Goal: Information Seeking & Learning: Compare options

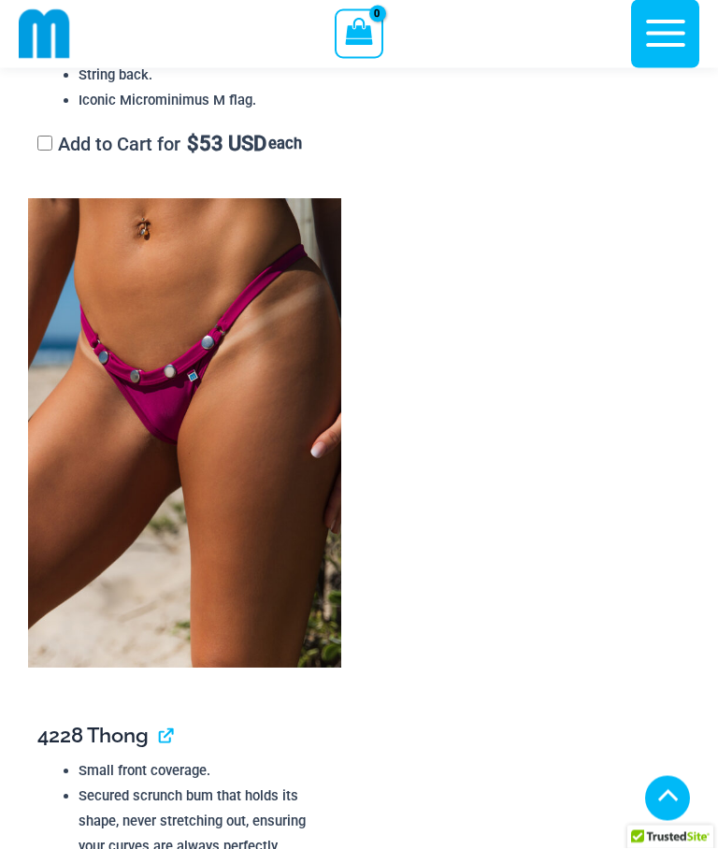
scroll to position [4535, 0]
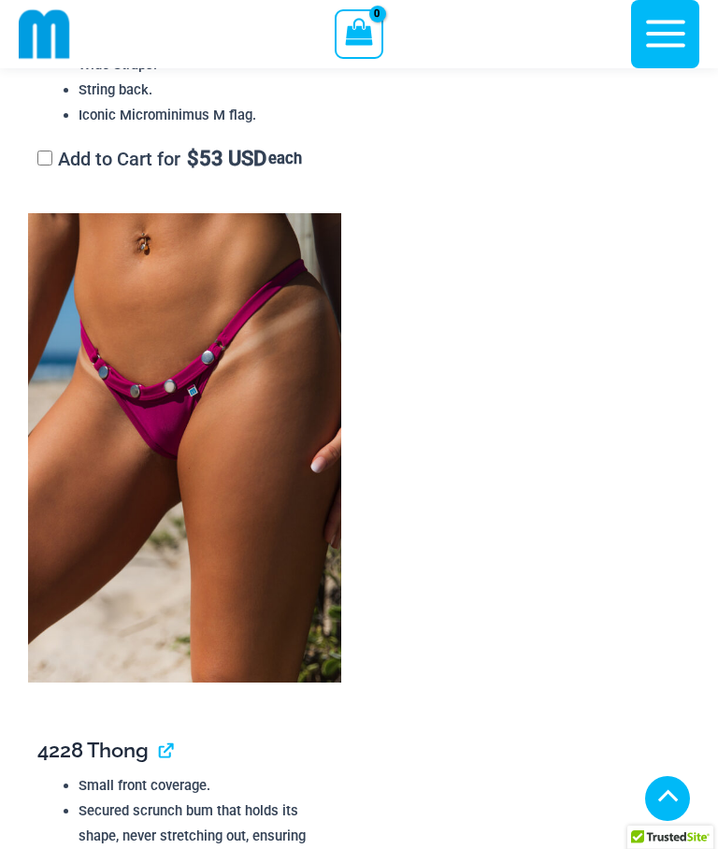
click at [175, 458] on img at bounding box center [184, 448] width 313 height 470
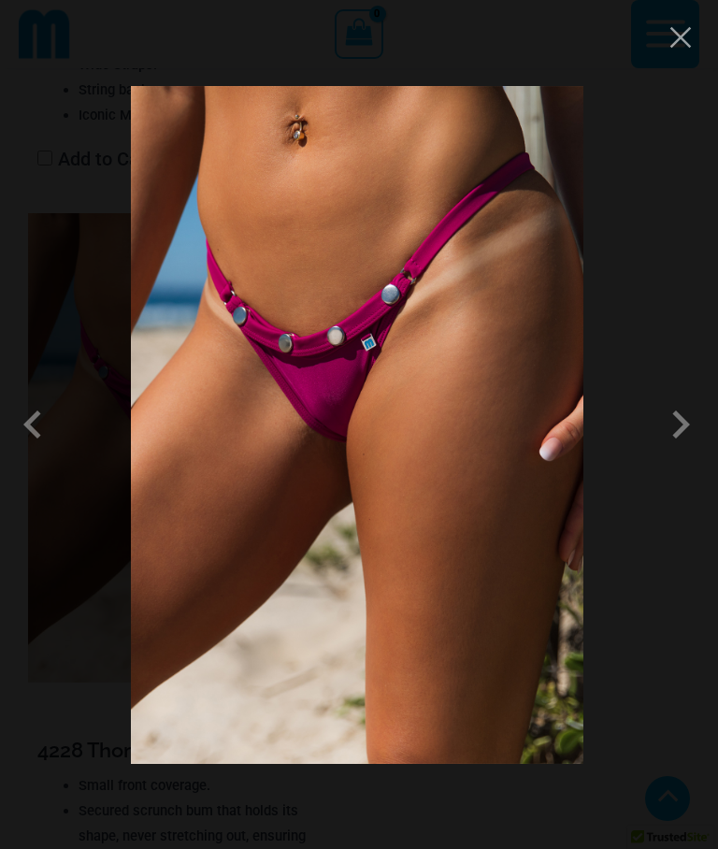
click at [679, 421] on span at bounding box center [681, 425] width 56 height 56
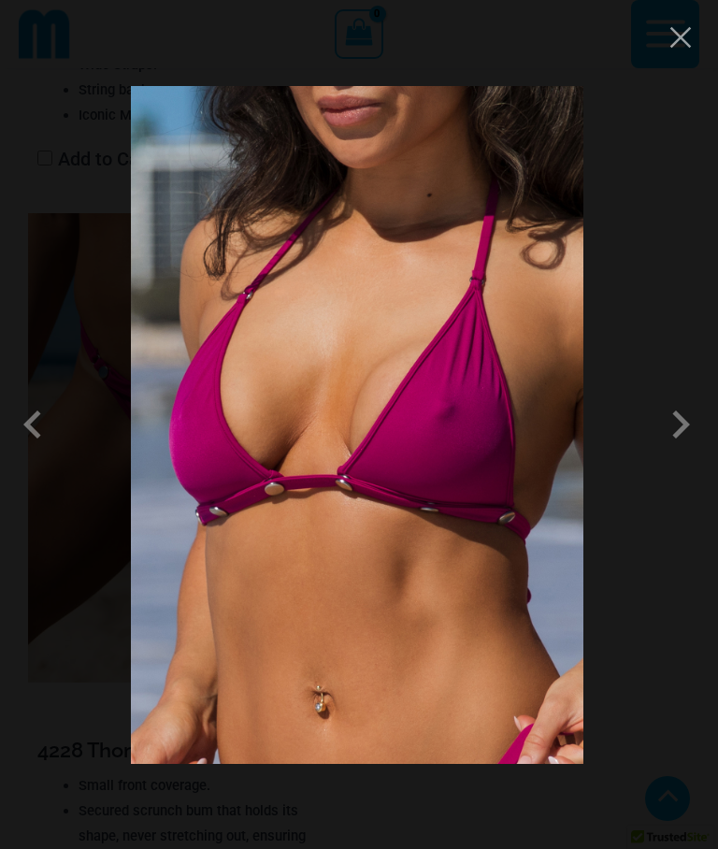
click at [689, 426] on span at bounding box center [681, 425] width 56 height 56
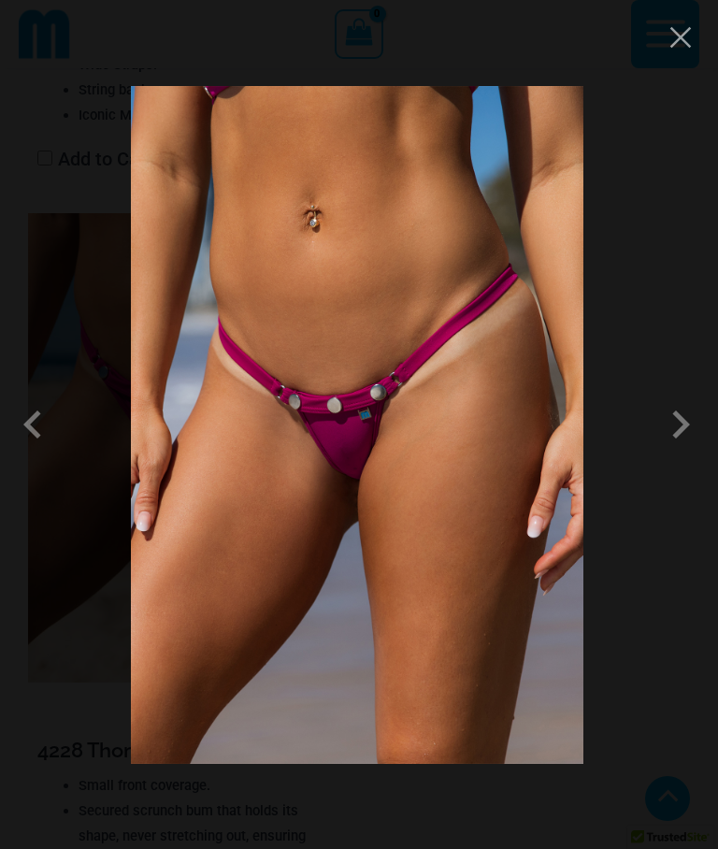
click at [676, 428] on span at bounding box center [681, 425] width 56 height 56
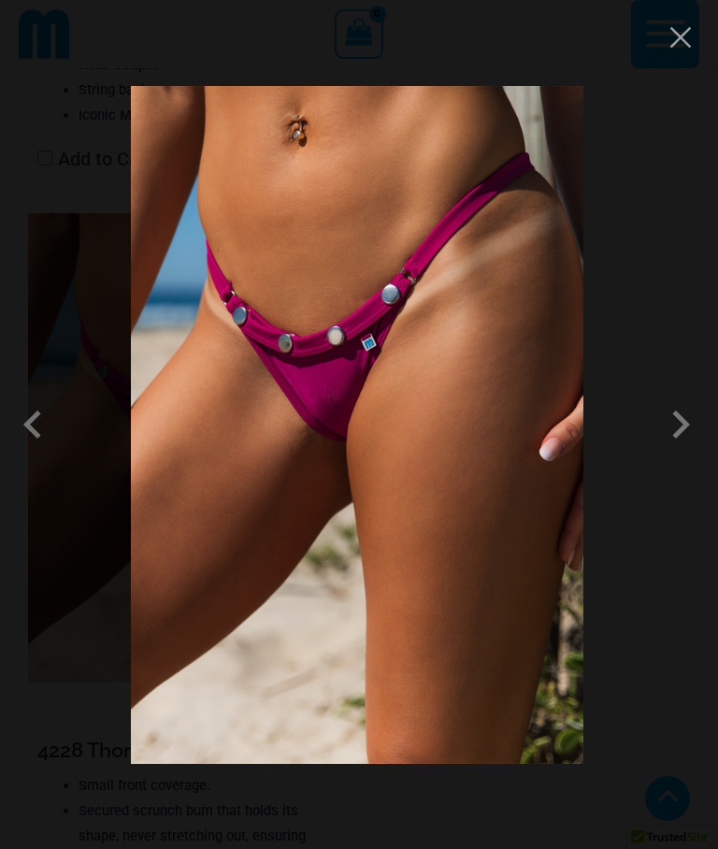
click at [678, 427] on span at bounding box center [681, 425] width 56 height 56
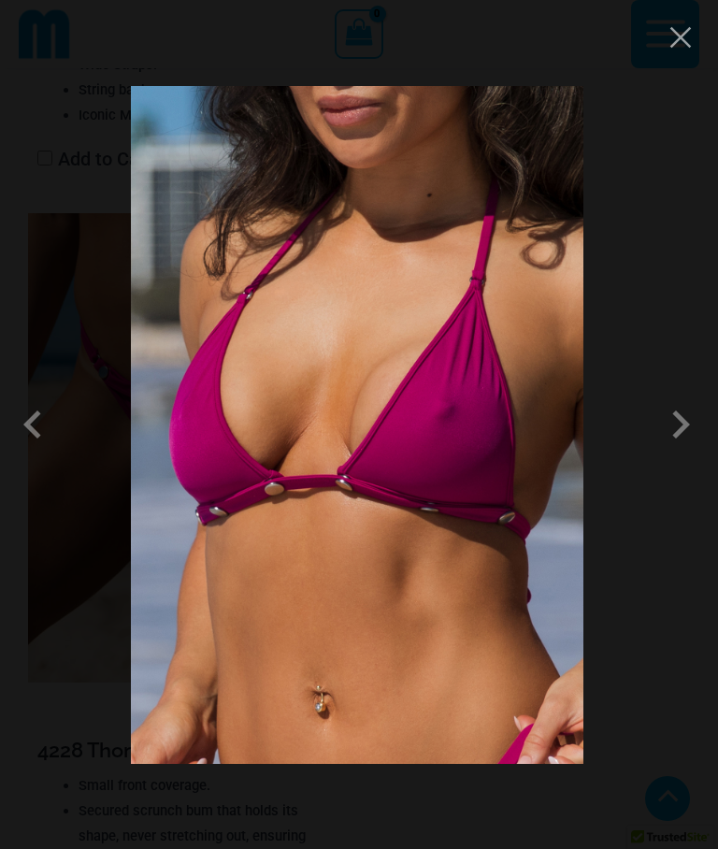
click at [678, 428] on span at bounding box center [681, 425] width 56 height 56
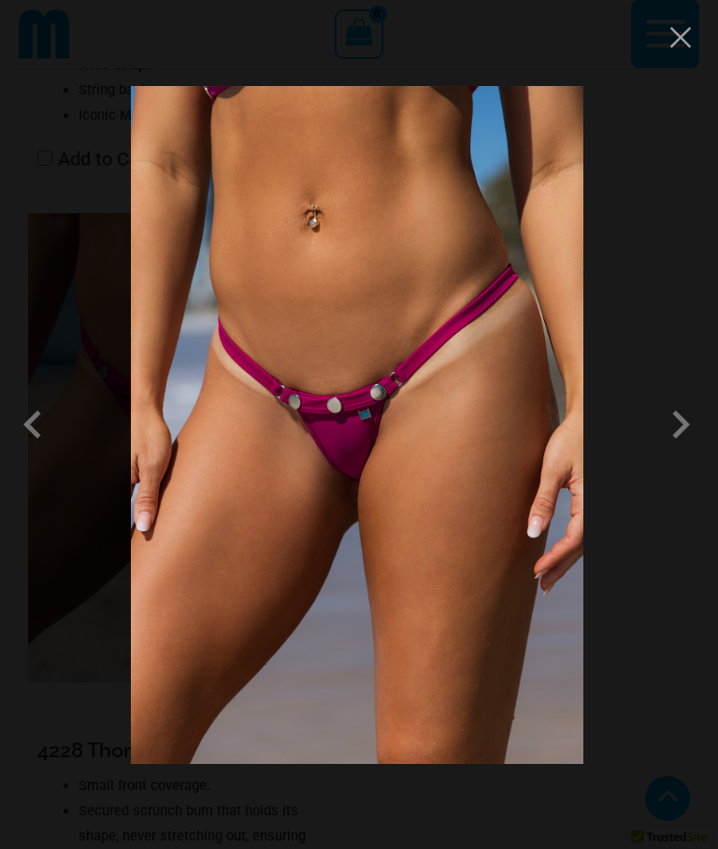
click at [690, 424] on span at bounding box center [681, 425] width 56 height 56
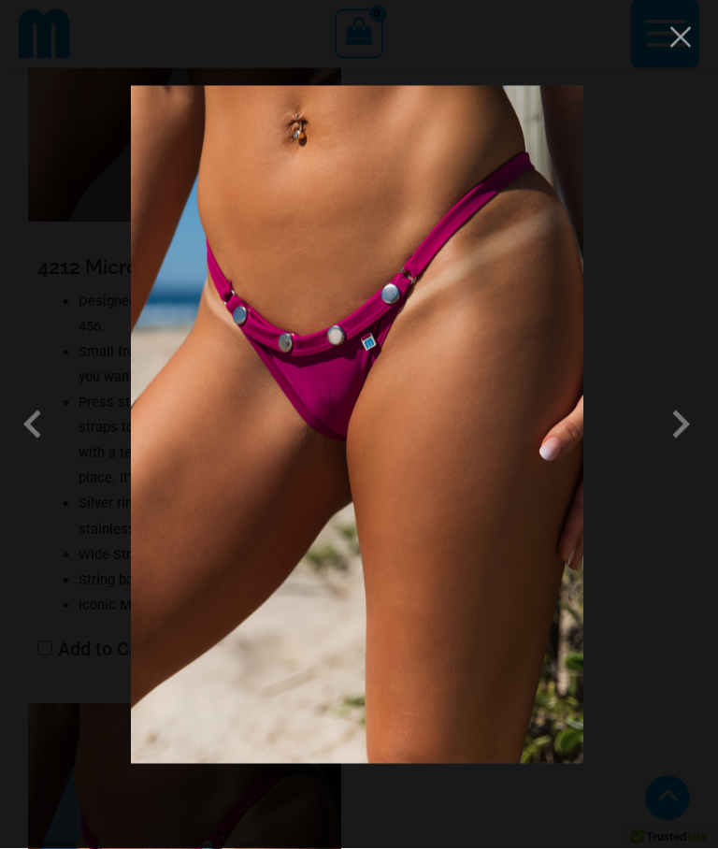
scroll to position [4045, 0]
click at [686, 33] on button "Close" at bounding box center [681, 37] width 28 height 28
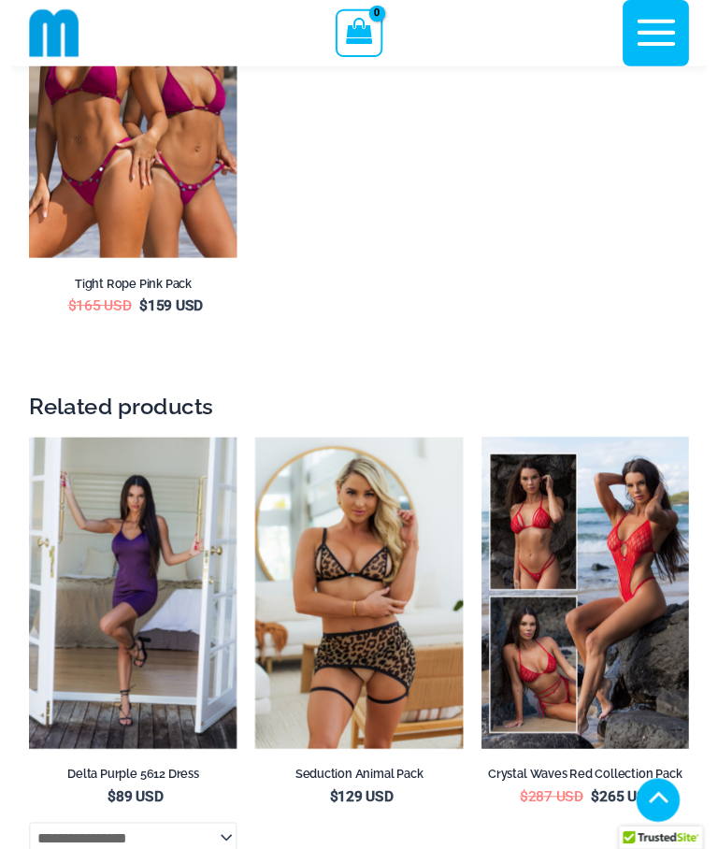
scroll to position [7023, 0]
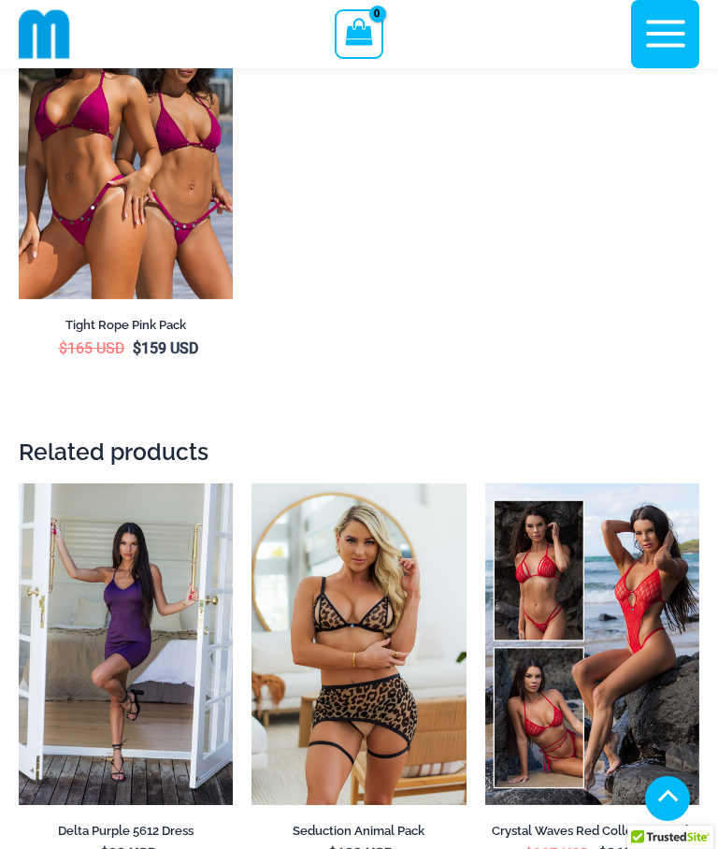
click at [486, 484] on img at bounding box center [486, 484] width 0 height 0
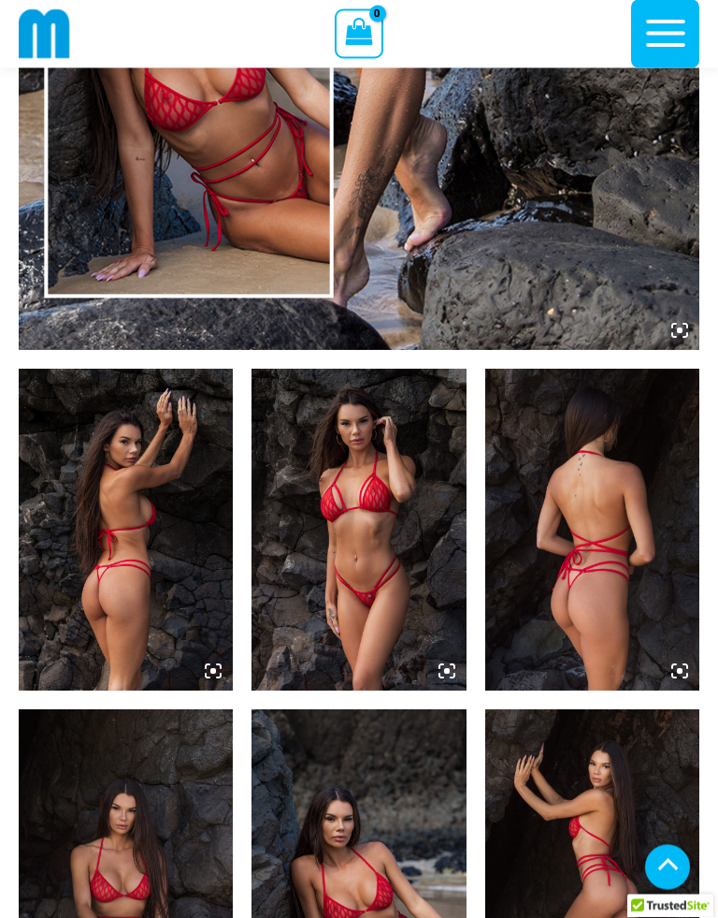
scroll to position [790, 0]
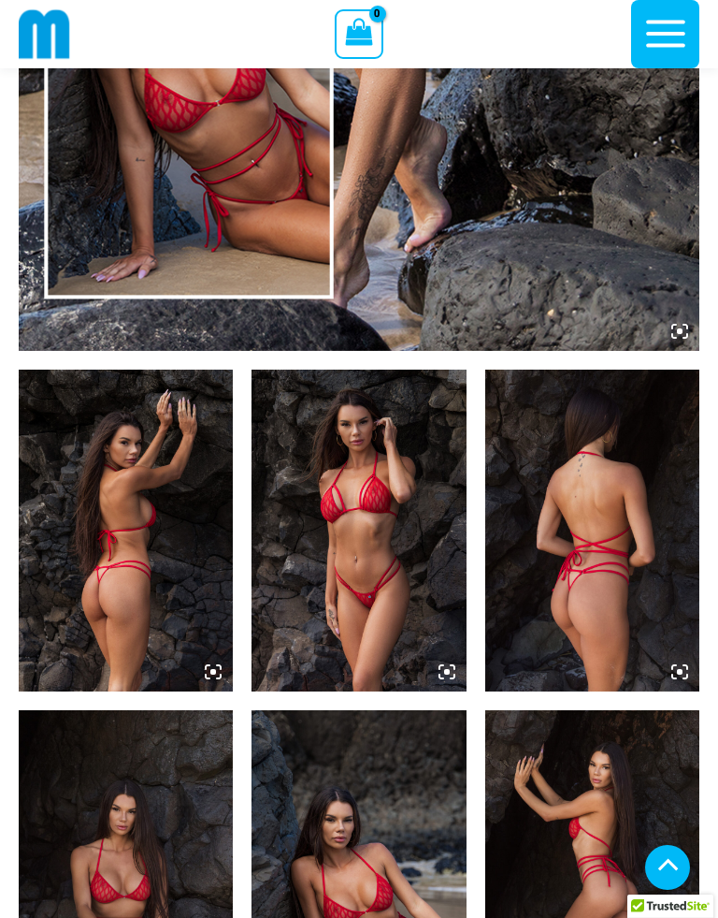
click at [106, 560] on img at bounding box center [126, 531] width 214 height 322
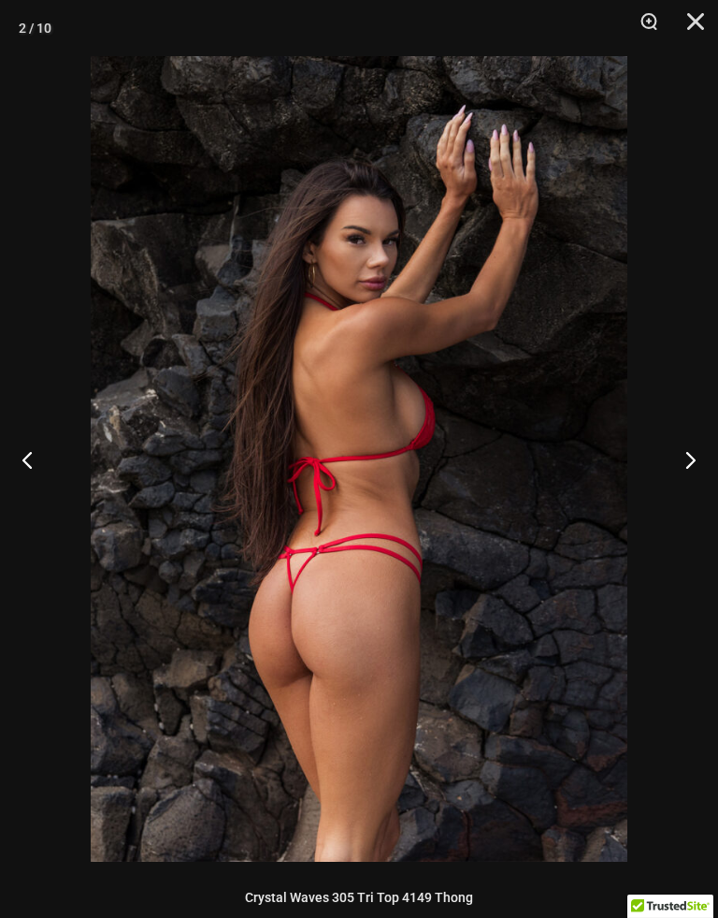
click at [690, 477] on button "Next" at bounding box center [683, 460] width 70 height 94
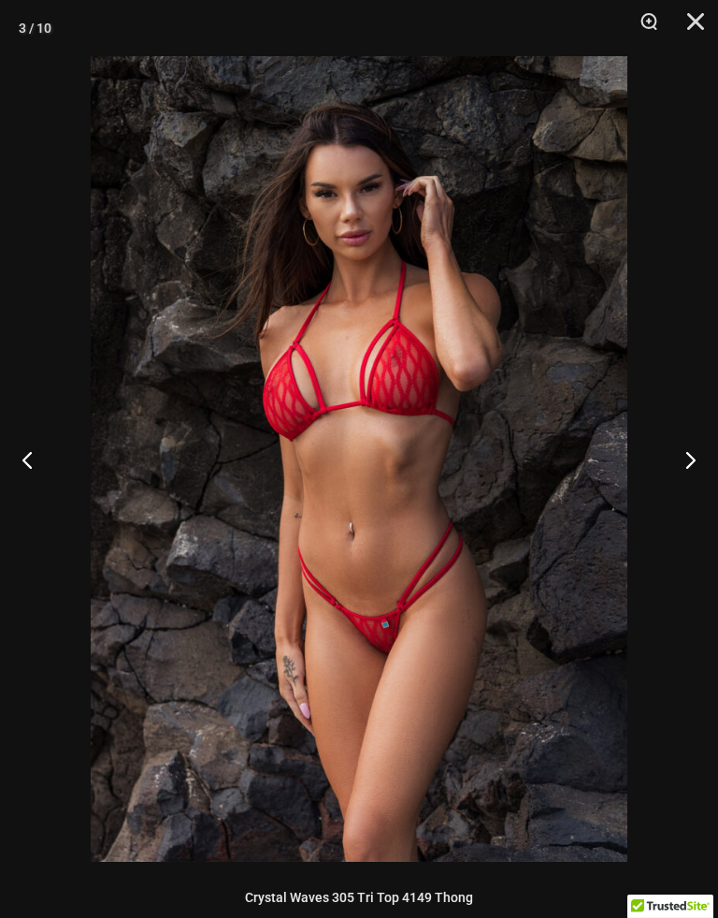
click at [687, 472] on button "Next" at bounding box center [683, 460] width 70 height 94
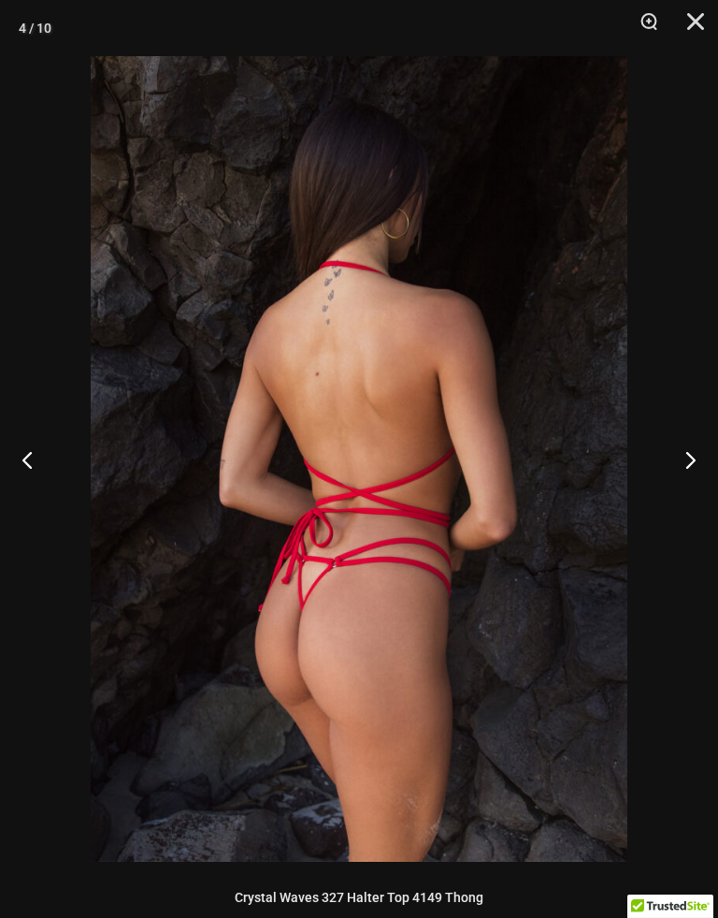
click at [678, 468] on button "Next" at bounding box center [683, 460] width 70 height 94
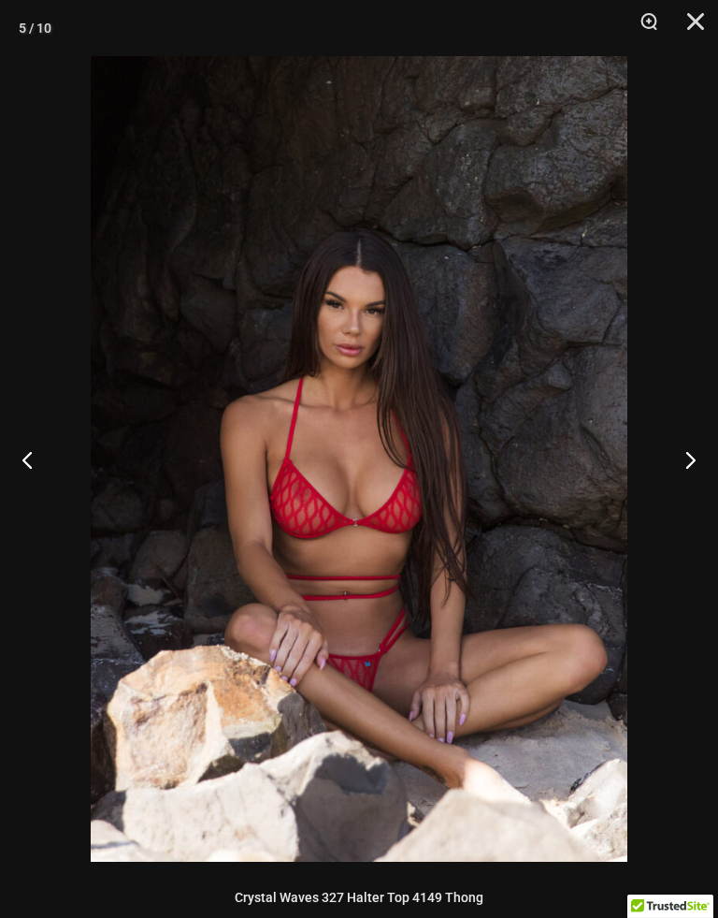
click at [680, 470] on button "Next" at bounding box center [683, 460] width 70 height 94
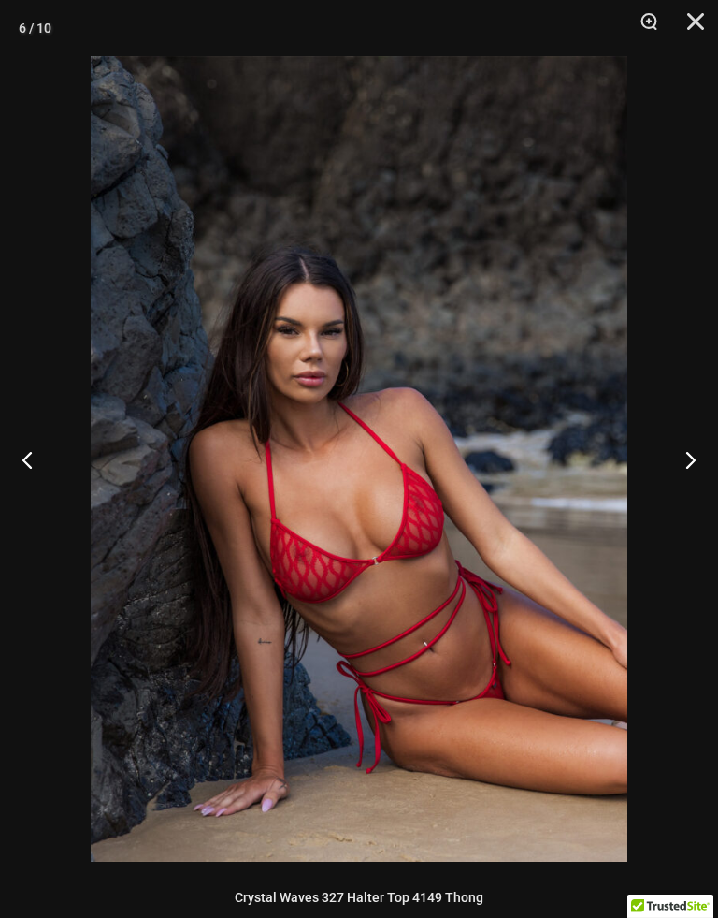
click at [681, 470] on button "Next" at bounding box center [683, 460] width 70 height 94
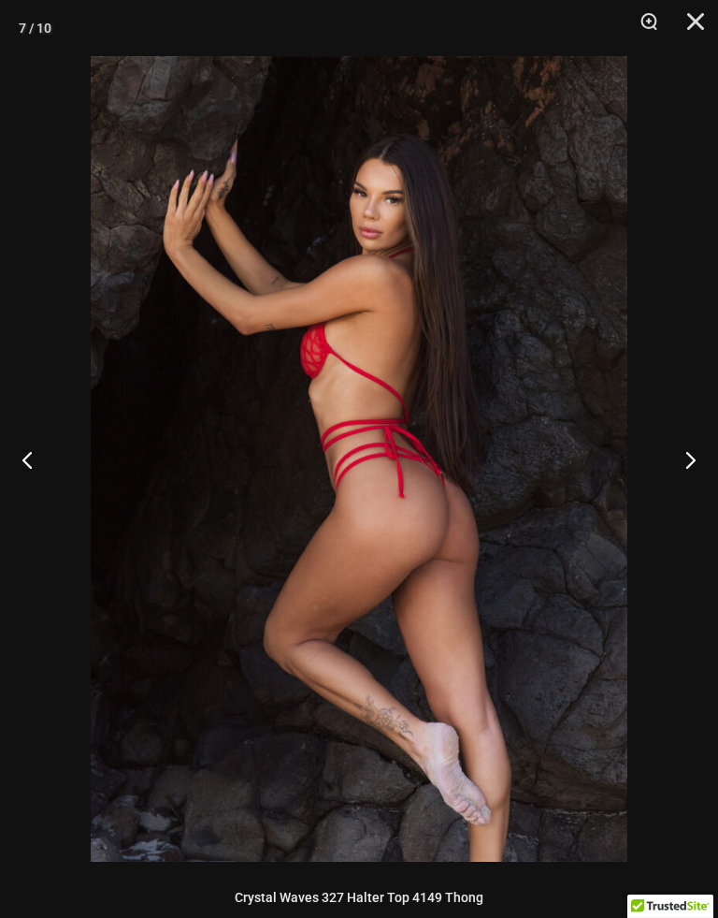
click at [671, 475] on button "Next" at bounding box center [683, 460] width 70 height 94
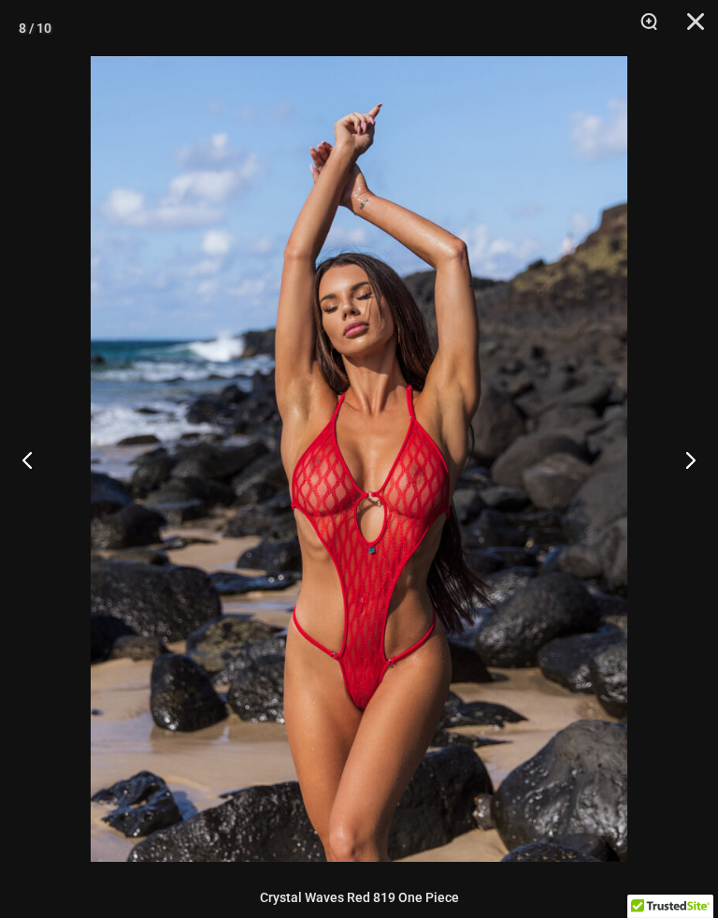
click at [666, 476] on button "Next" at bounding box center [683, 460] width 70 height 94
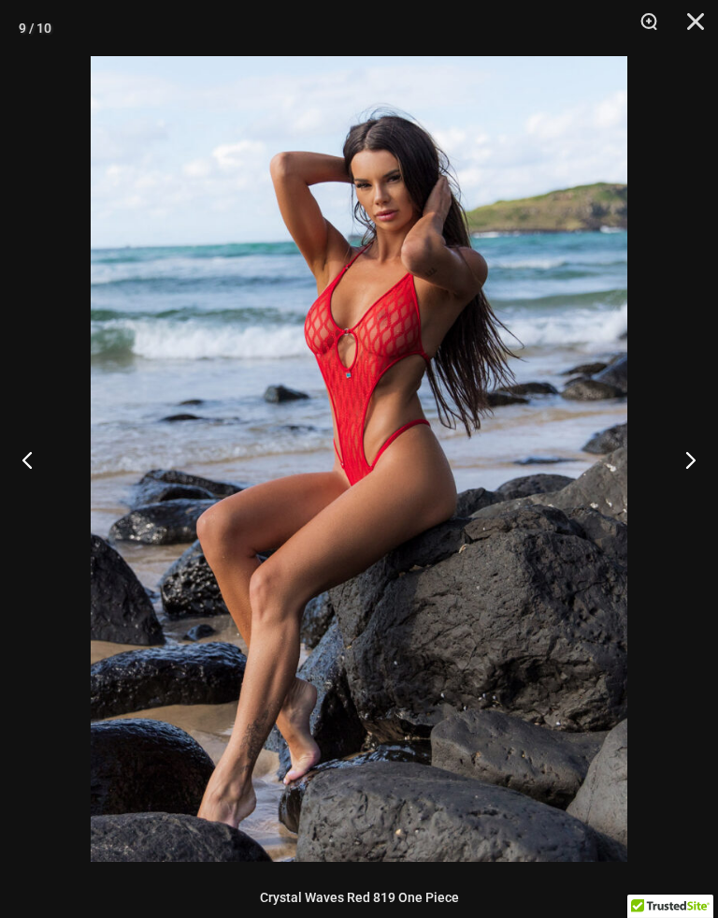
click at [689, 19] on button "Close" at bounding box center [689, 28] width 47 height 56
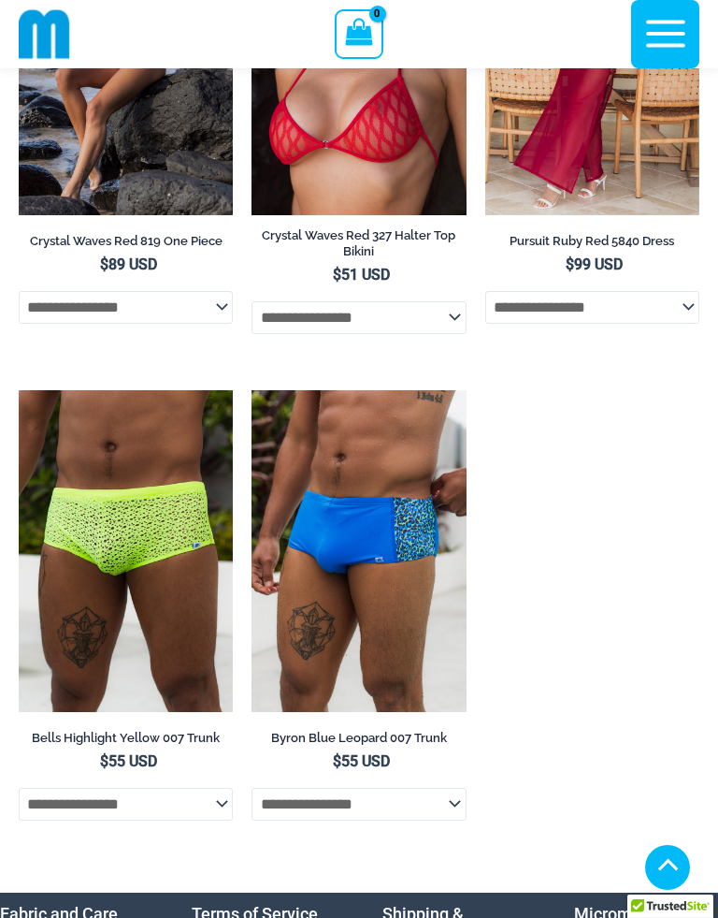
scroll to position [12040, 0]
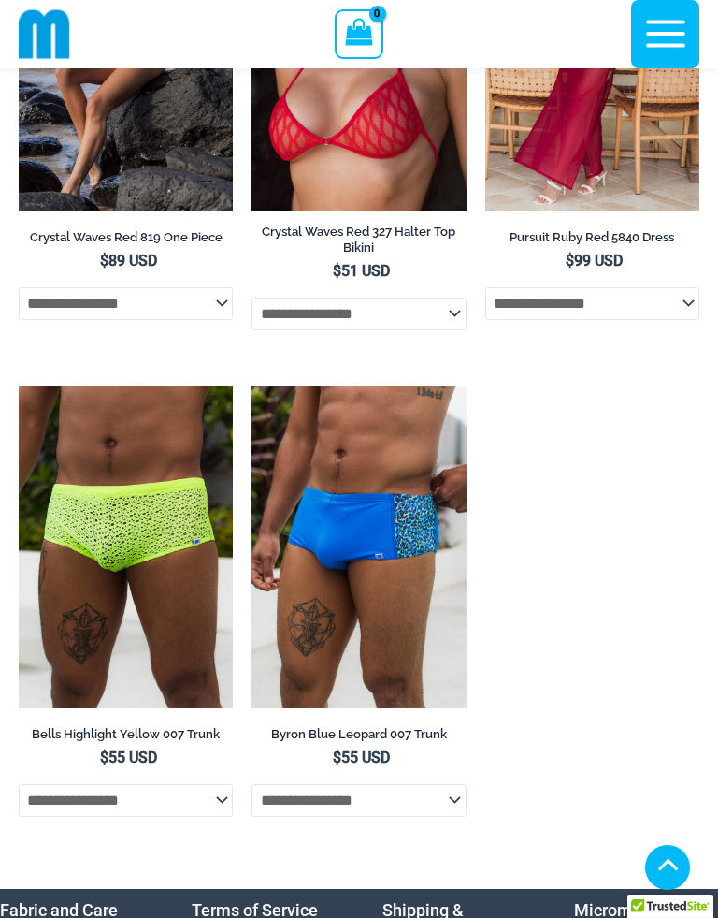
click at [19, 386] on img at bounding box center [19, 386] width 0 height 0
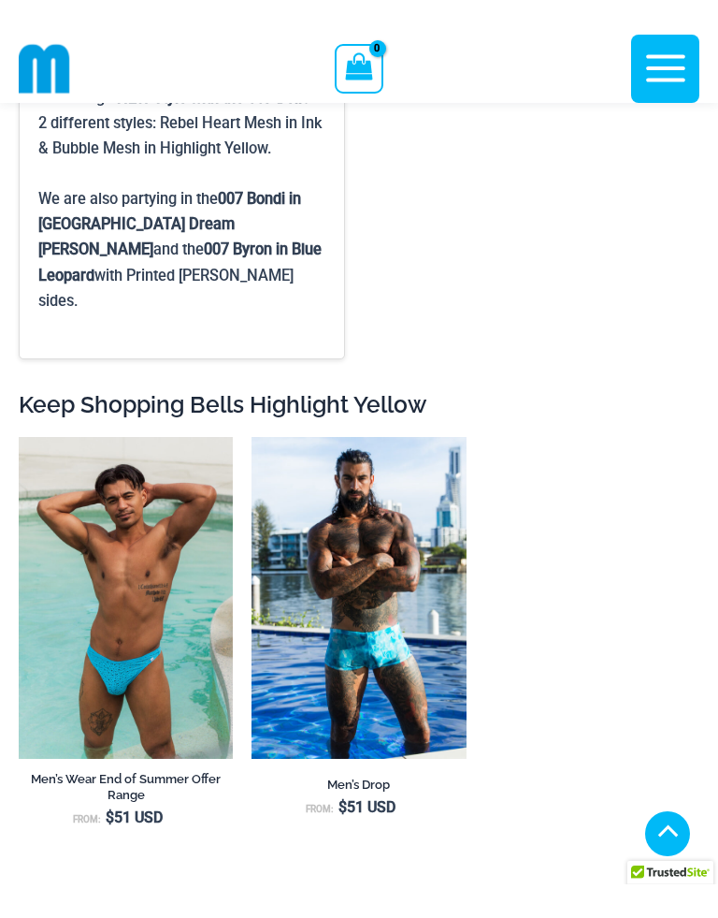
scroll to position [3670, 0]
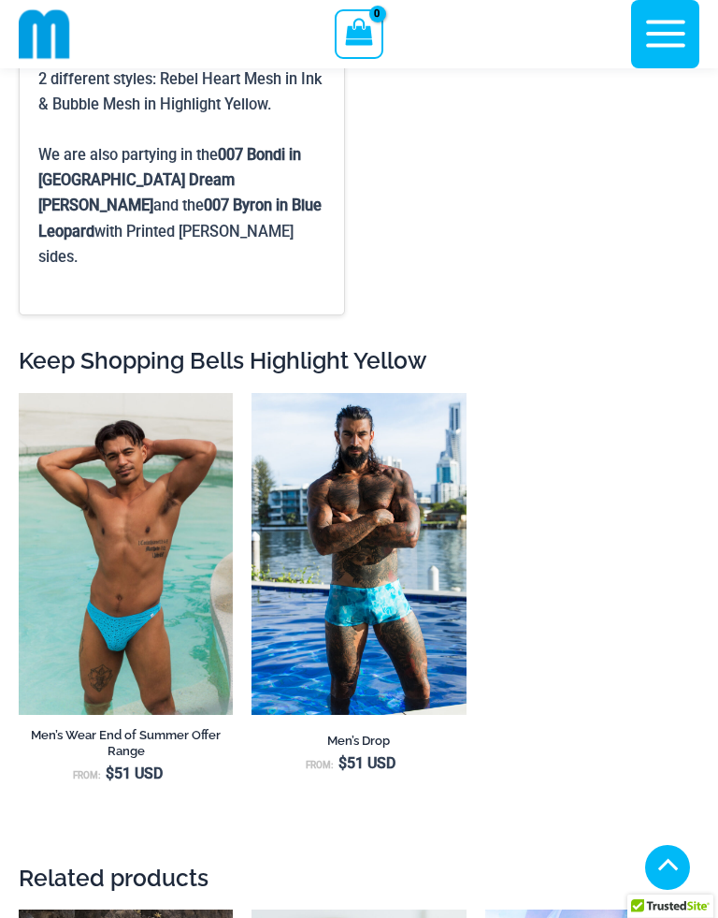
click at [19, 393] on img at bounding box center [19, 393] width 0 height 0
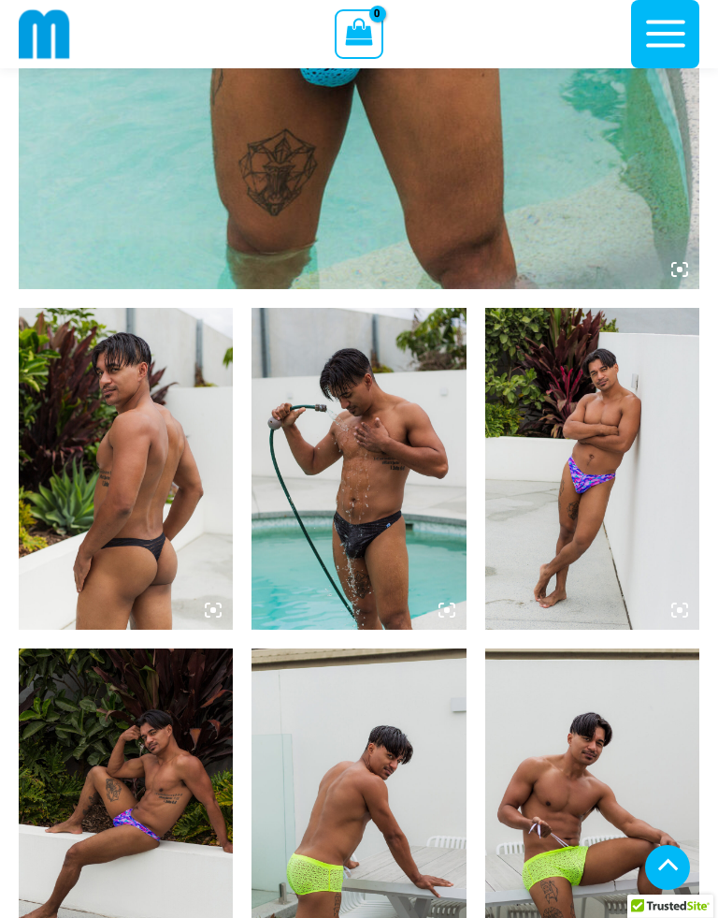
click at [334, 563] on img at bounding box center [359, 469] width 214 height 322
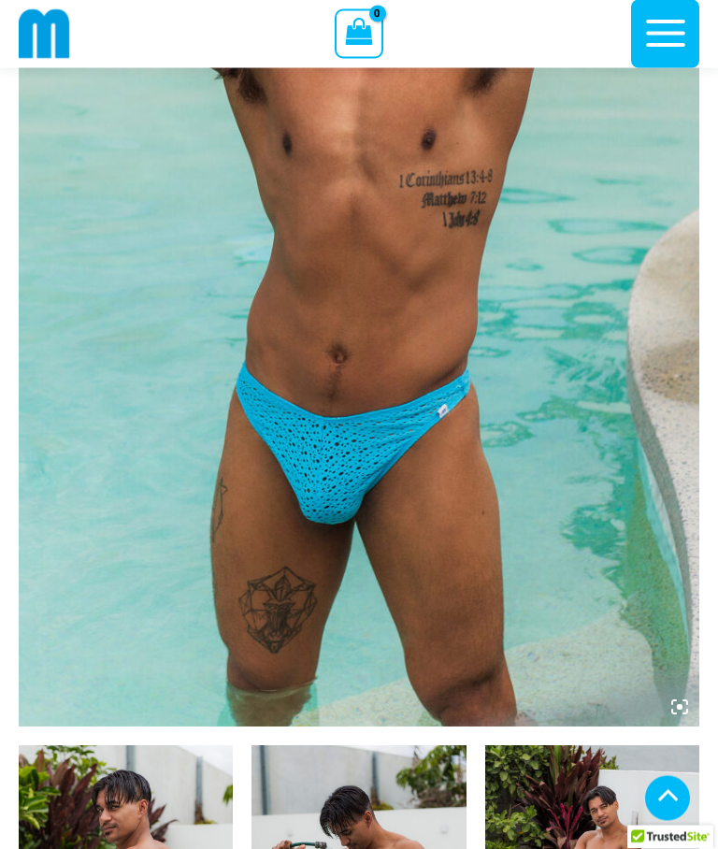
scroll to position [403, 0]
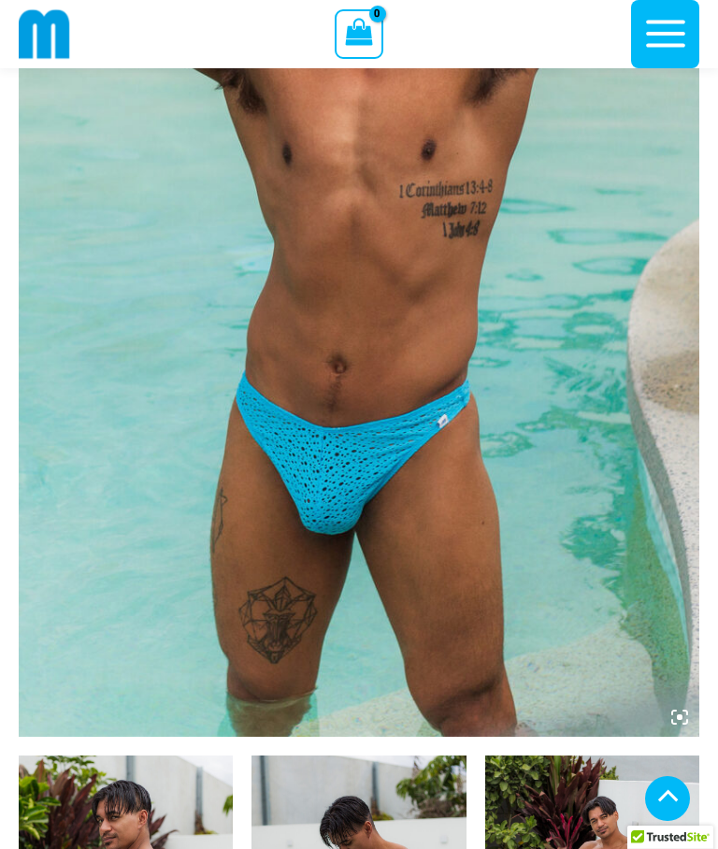
click at [167, 481] on img at bounding box center [359, 227] width 681 height 1022
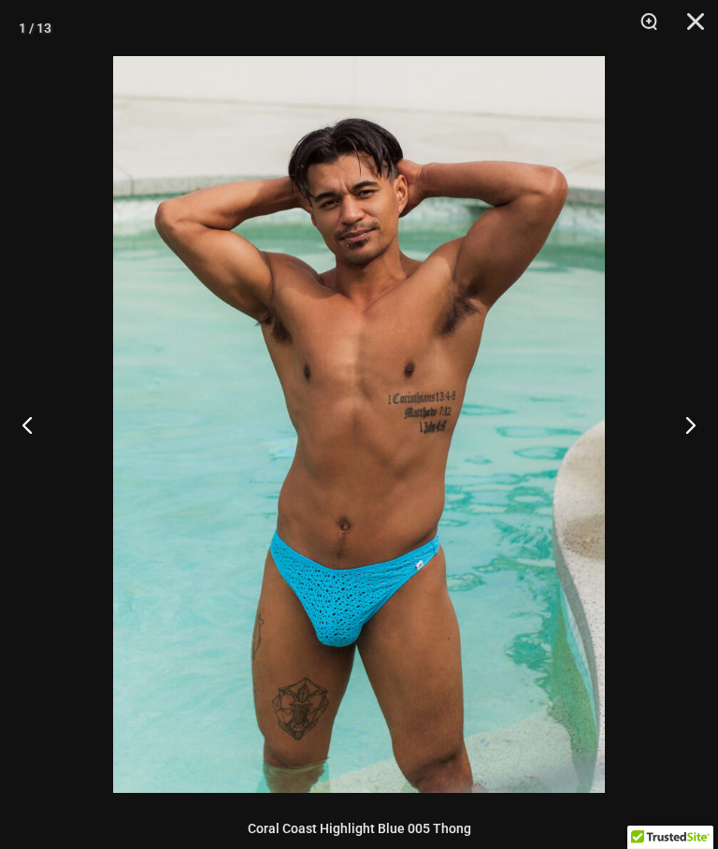
click at [689, 428] on button "Next" at bounding box center [683, 425] width 70 height 94
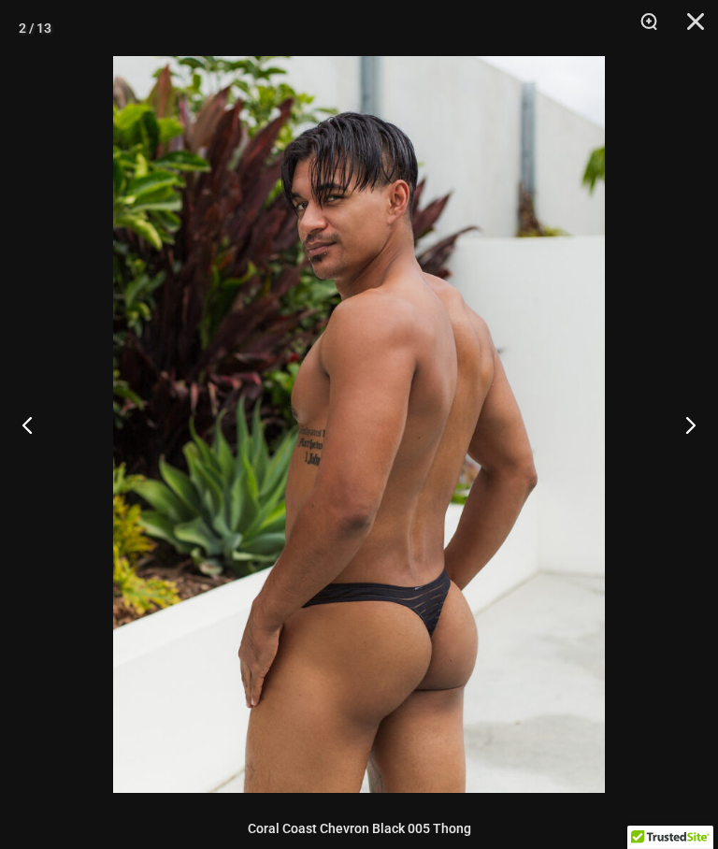
click at [693, 437] on button "Next" at bounding box center [683, 425] width 70 height 94
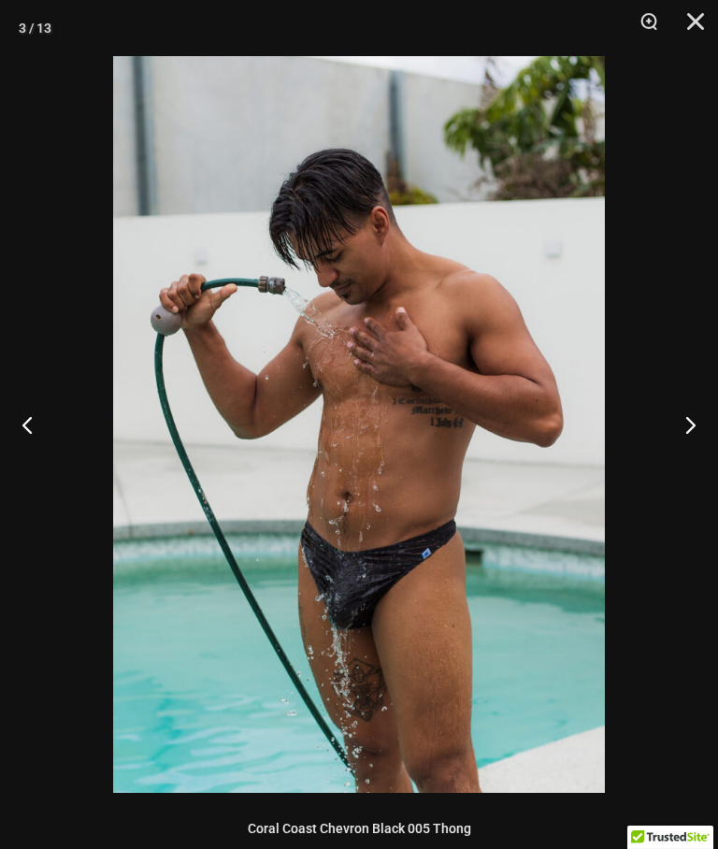
click at [695, 439] on button "Next" at bounding box center [683, 425] width 70 height 94
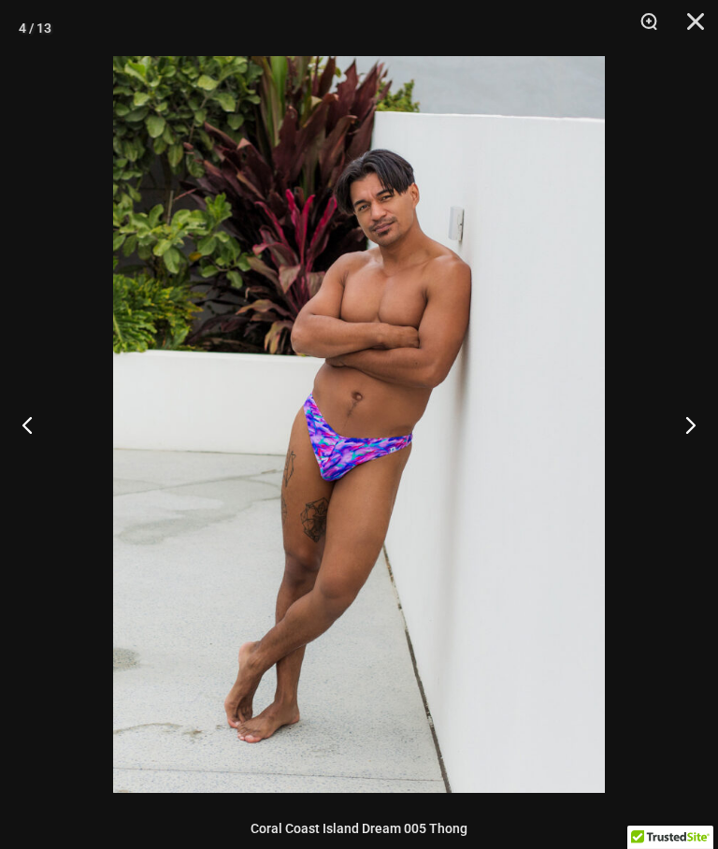
click at [695, 435] on button "Next" at bounding box center [683, 425] width 70 height 94
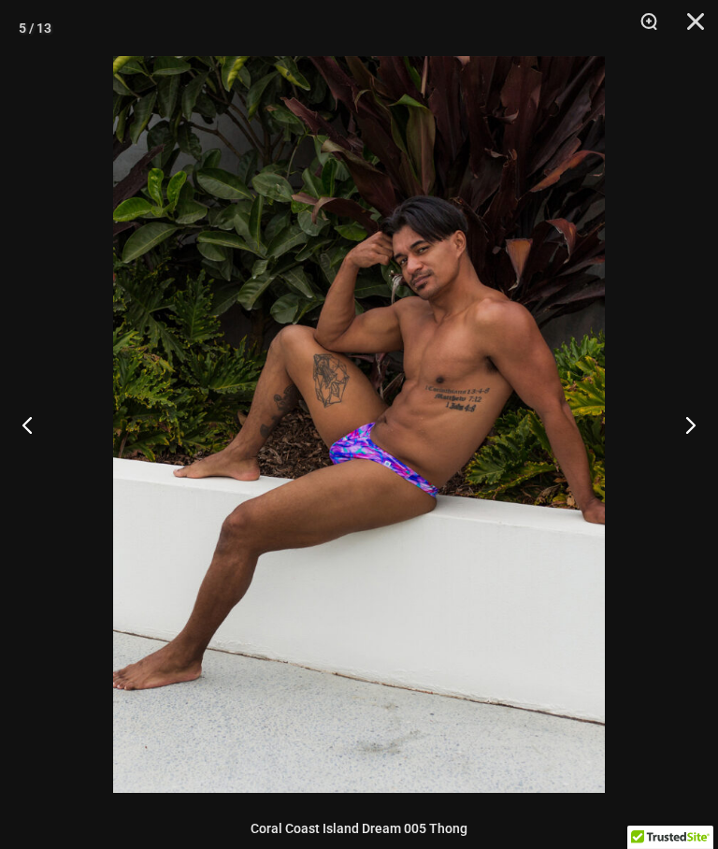
click at [697, 438] on button "Next" at bounding box center [683, 425] width 70 height 94
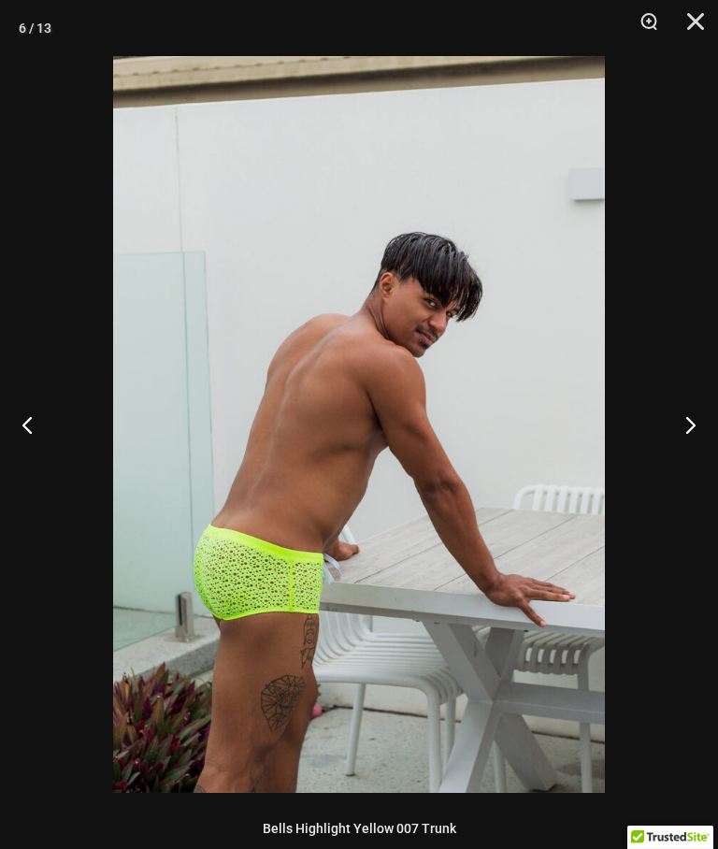
click at [697, 444] on button "Next" at bounding box center [683, 425] width 70 height 94
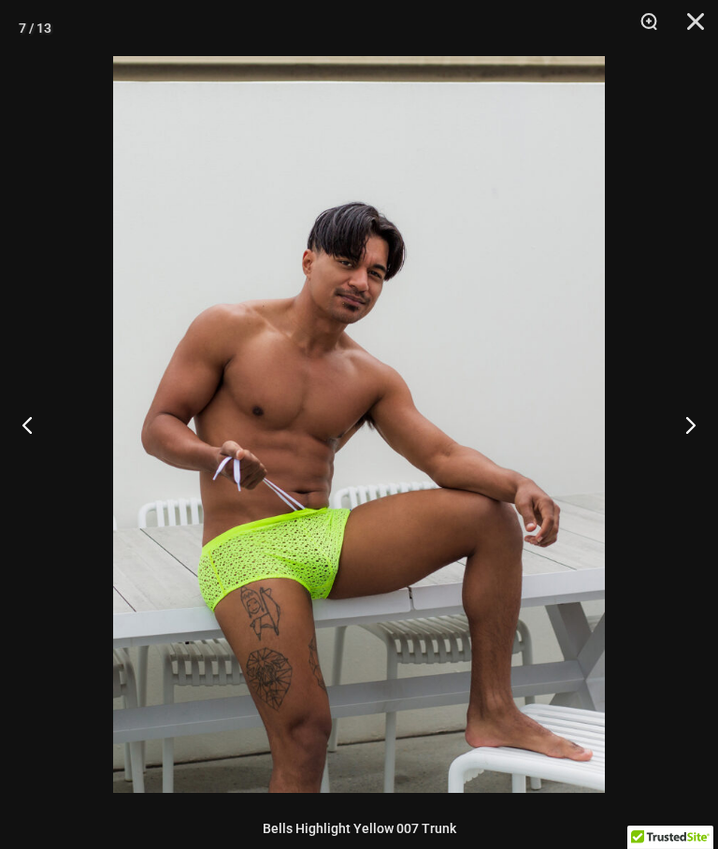
click at [702, 446] on button "Next" at bounding box center [683, 425] width 70 height 94
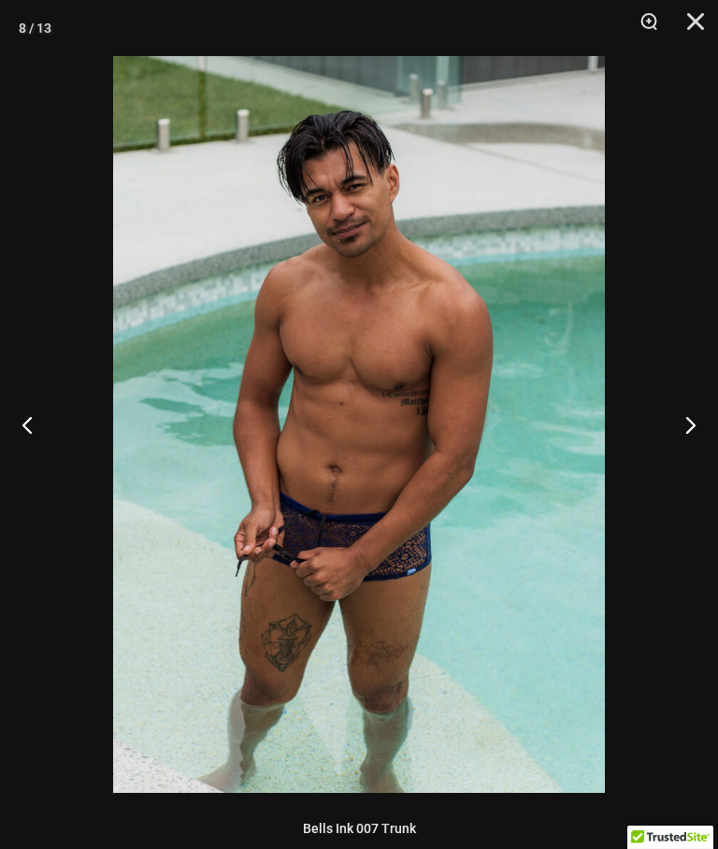
click at [702, 446] on button "Next" at bounding box center [683, 425] width 70 height 94
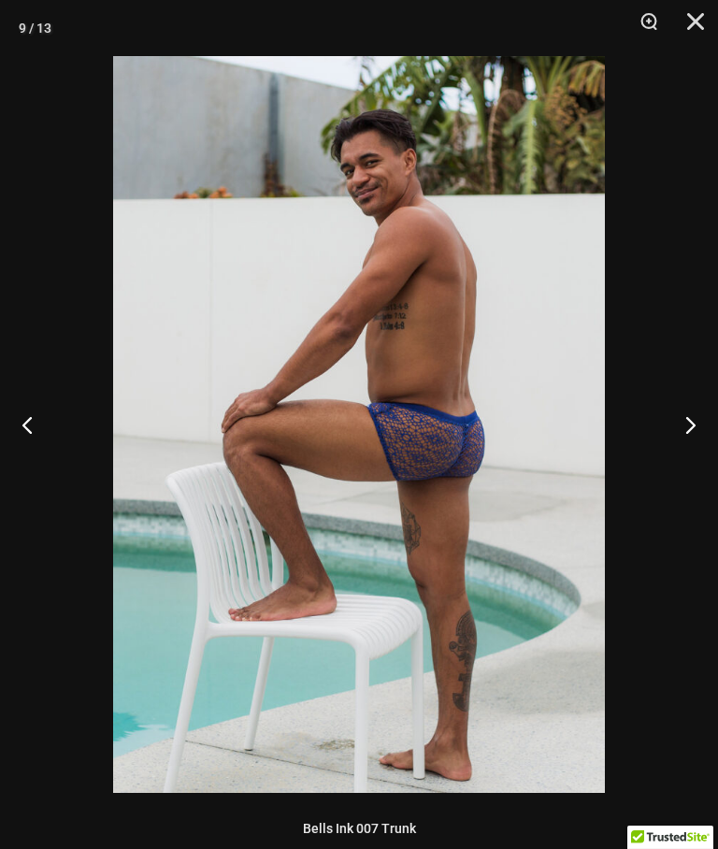
click at [698, 453] on button "Next" at bounding box center [683, 425] width 70 height 94
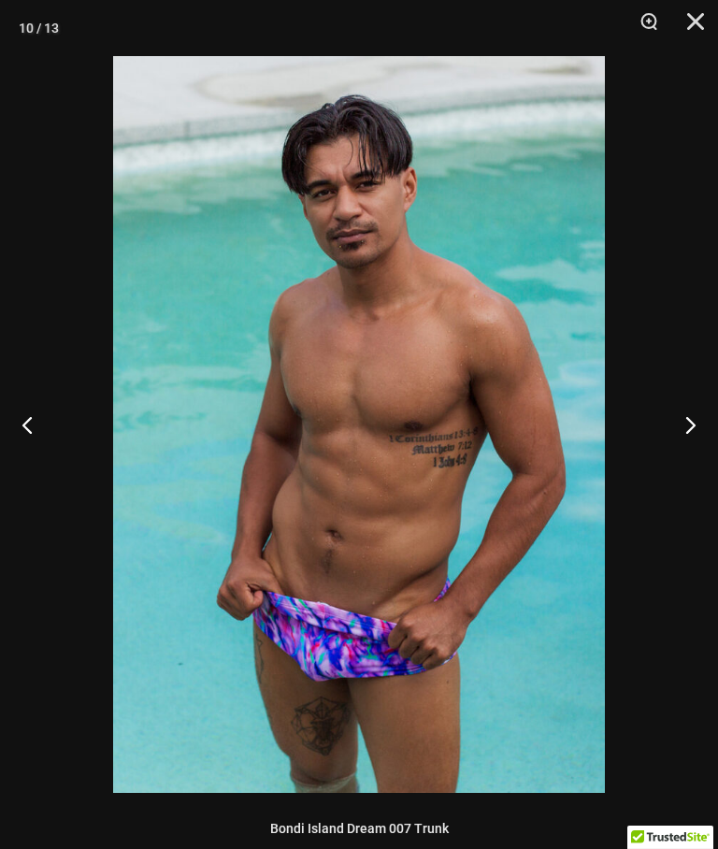
click at [692, 449] on button "Next" at bounding box center [683, 425] width 70 height 94
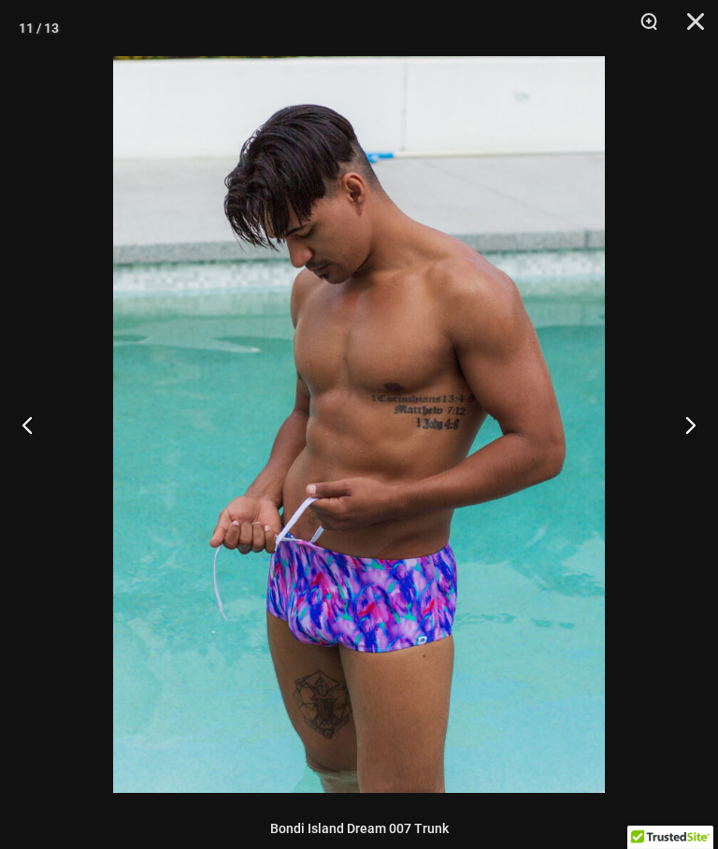
click at [695, 20] on button "Close" at bounding box center [689, 28] width 47 height 56
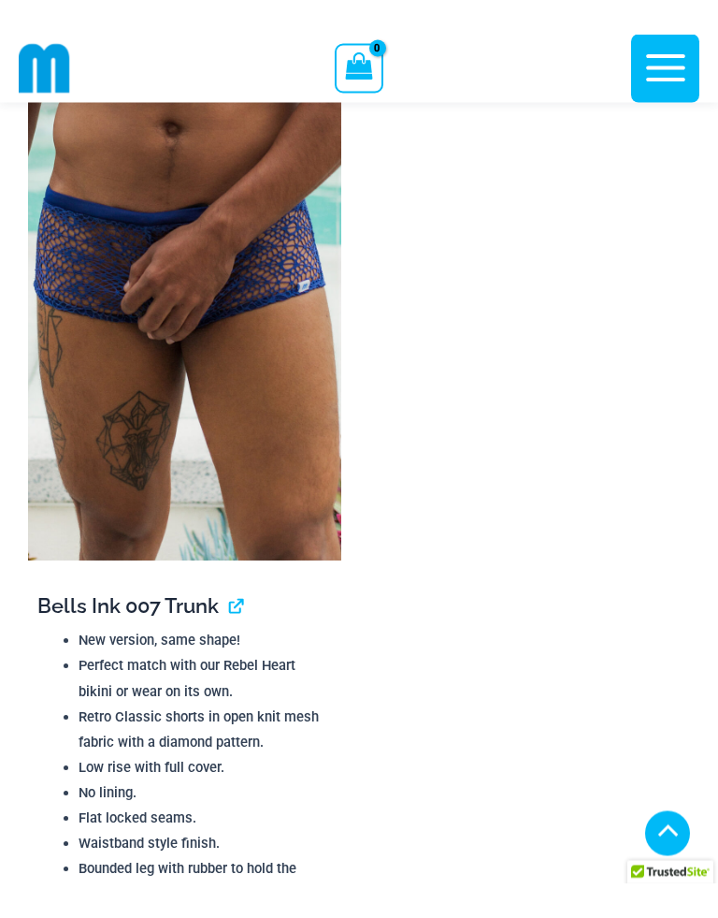
scroll to position [6867, 0]
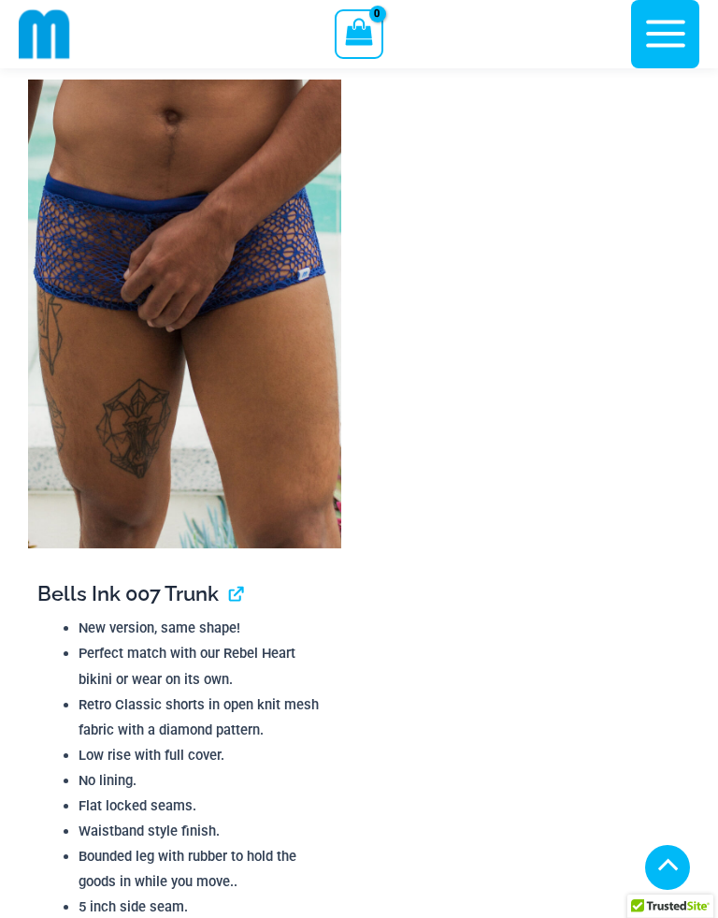
click at [179, 363] on img at bounding box center [184, 314] width 313 height 469
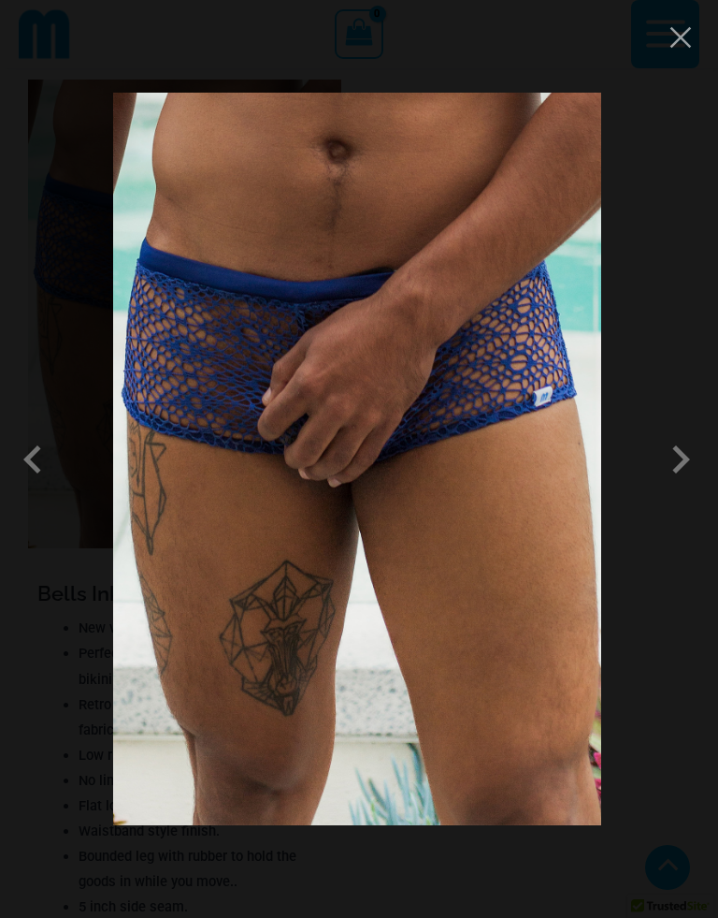
click at [676, 432] on span at bounding box center [681, 459] width 56 height 56
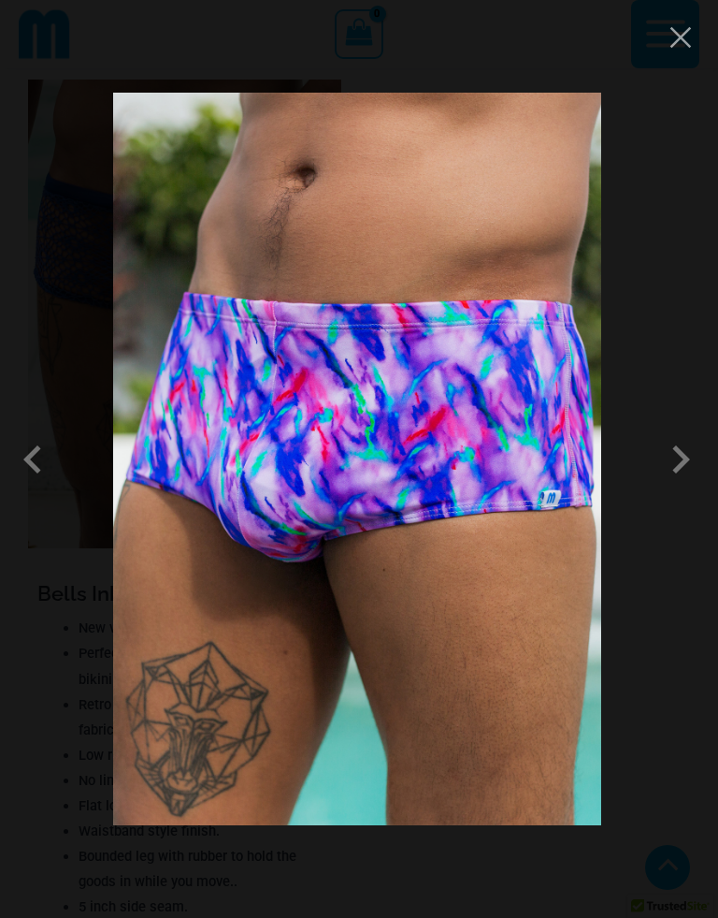
click at [684, 448] on span at bounding box center [681, 459] width 56 height 56
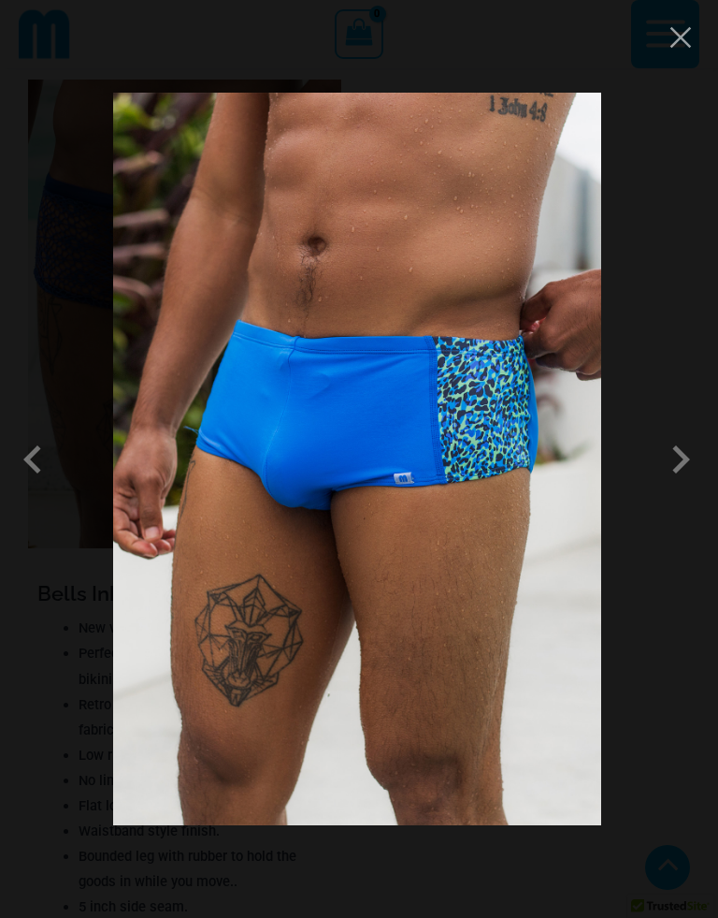
click at [685, 444] on span at bounding box center [681, 459] width 56 height 56
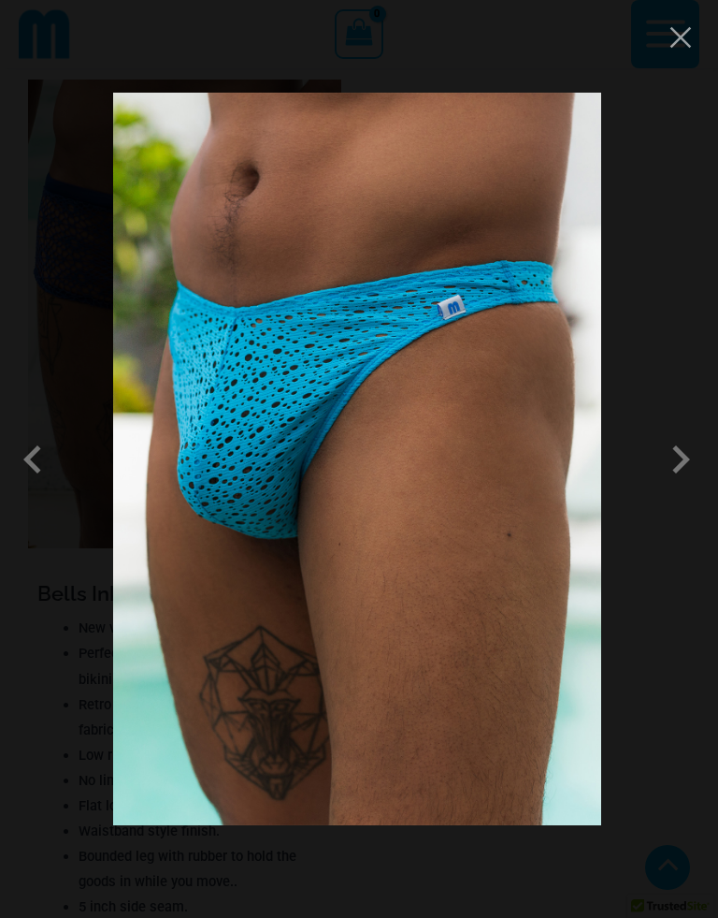
click at [687, 444] on span at bounding box center [681, 459] width 56 height 56
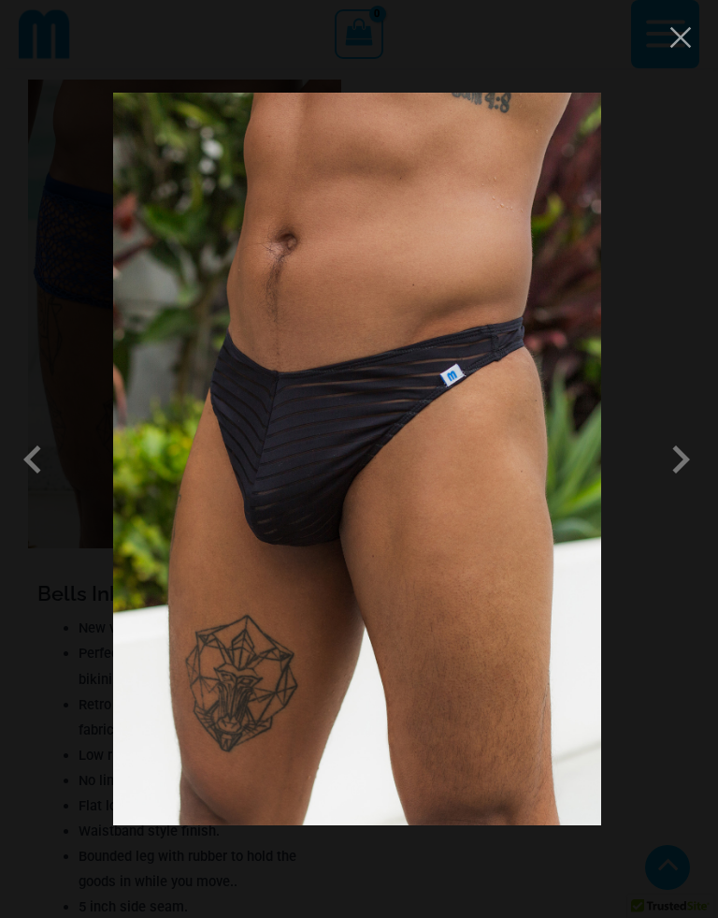
click at [681, 448] on span at bounding box center [681, 459] width 56 height 56
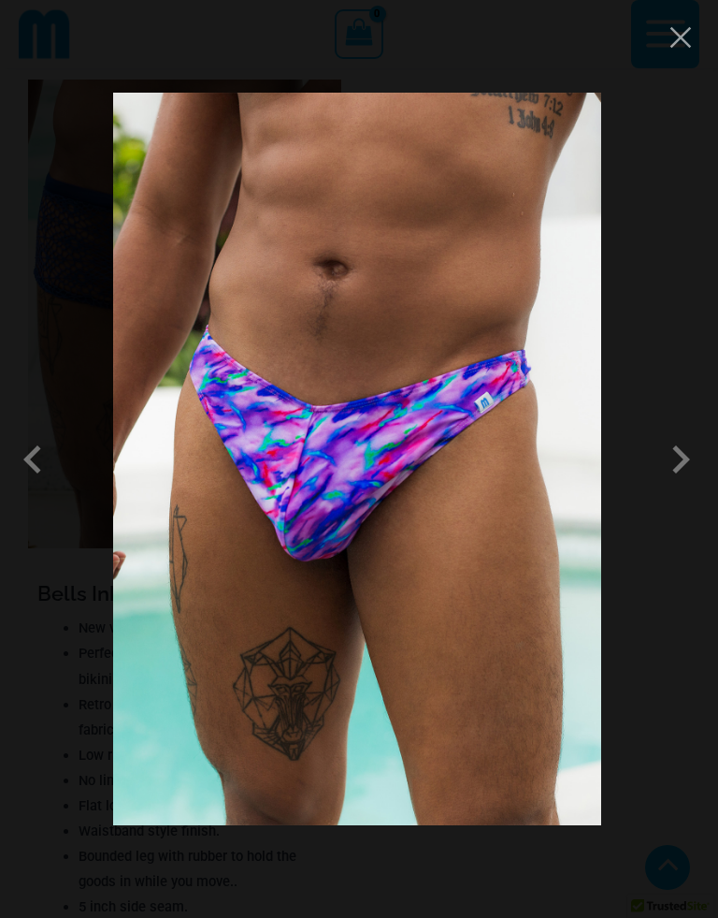
click at [45, 467] on span at bounding box center [37, 459] width 56 height 56
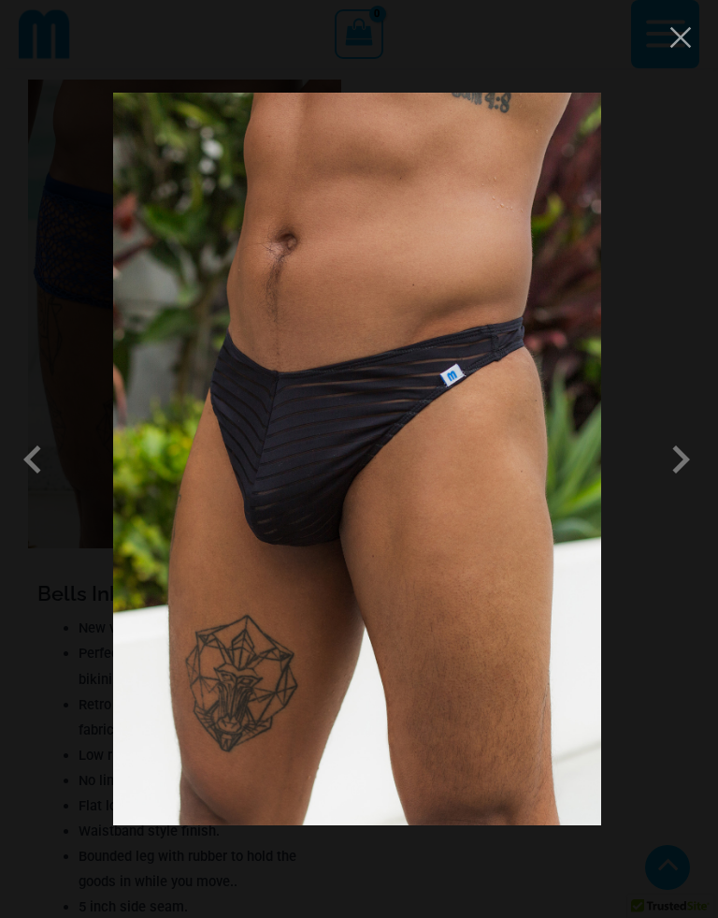
click at [686, 39] on button "Close" at bounding box center [681, 37] width 28 height 28
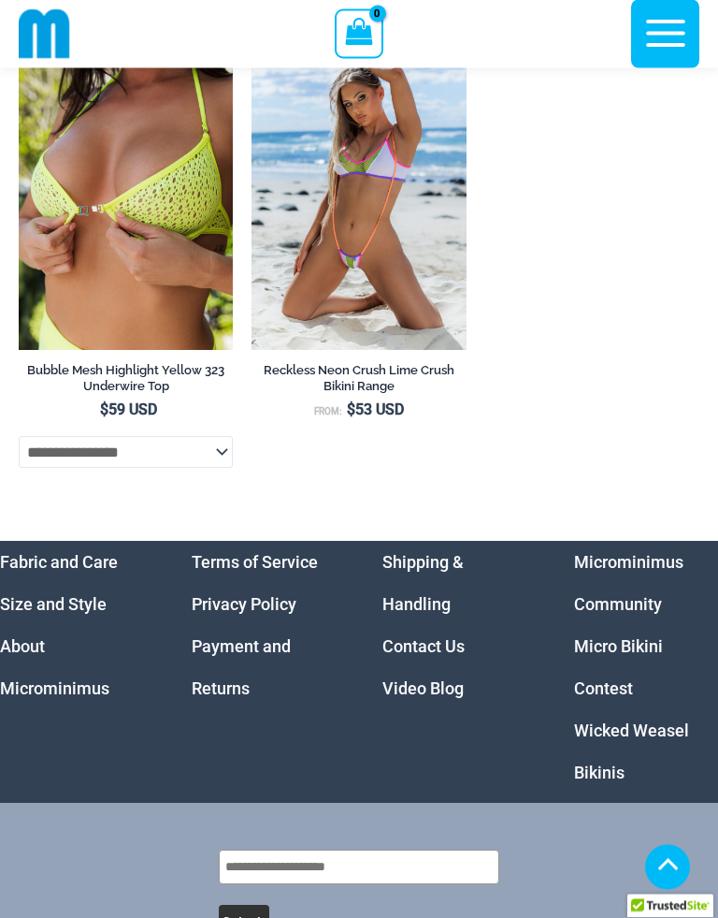
scroll to position [15407, 0]
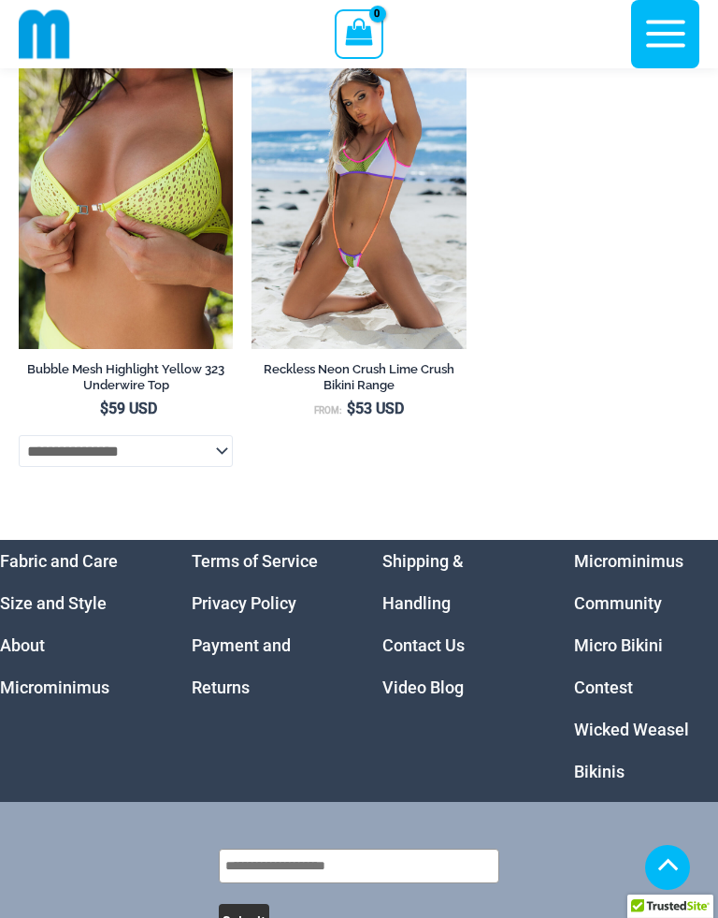
click at [654, 719] on link "Wicked Weasel Bikinis" at bounding box center [631, 750] width 115 height 62
